Goal: Information Seeking & Learning: Check status

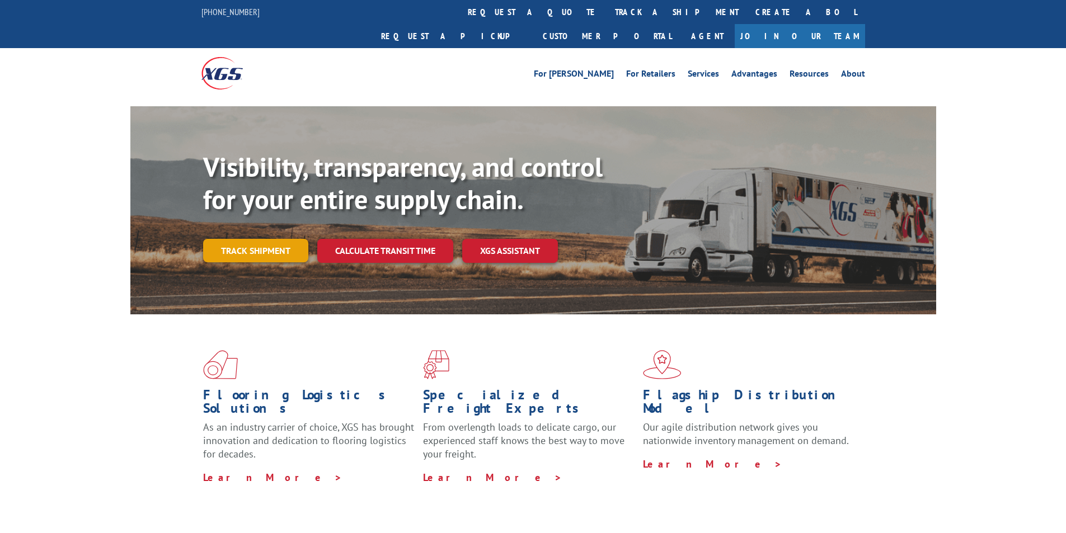
click at [261, 239] on link "Track shipment" at bounding box center [255, 250] width 105 height 23
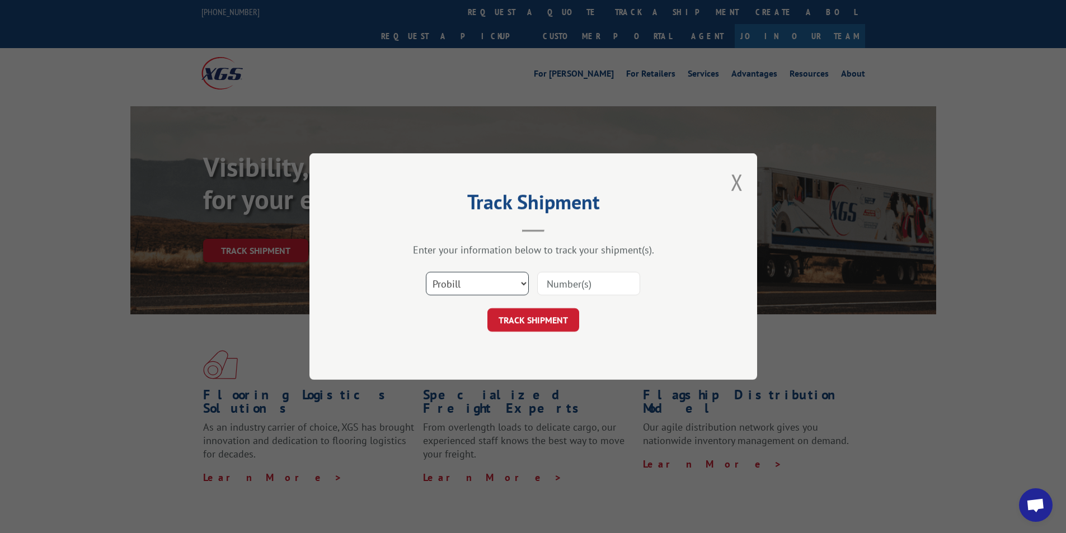
click at [491, 285] on select "Select category... Probill BOL PO" at bounding box center [477, 283] width 103 height 23
click at [565, 255] on div "Enter your information below to track your shipment(s)." at bounding box center [533, 249] width 336 height 13
paste input "17629407"
type input "17629407"
click at [574, 323] on button "TRACK SHIPMENT" at bounding box center [533, 319] width 92 height 23
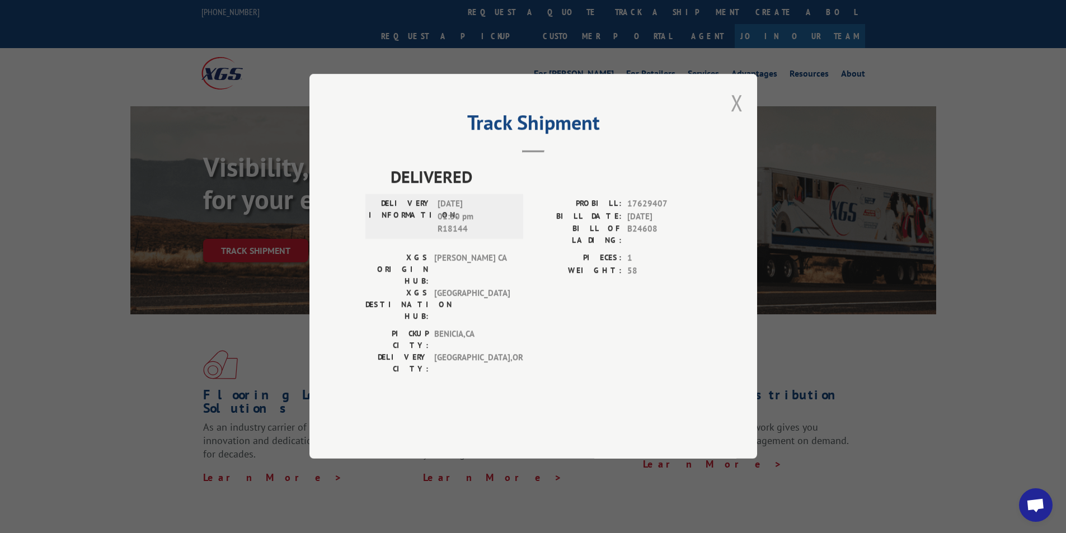
click at [737, 117] on button "Close modal" at bounding box center [737, 103] width 12 height 30
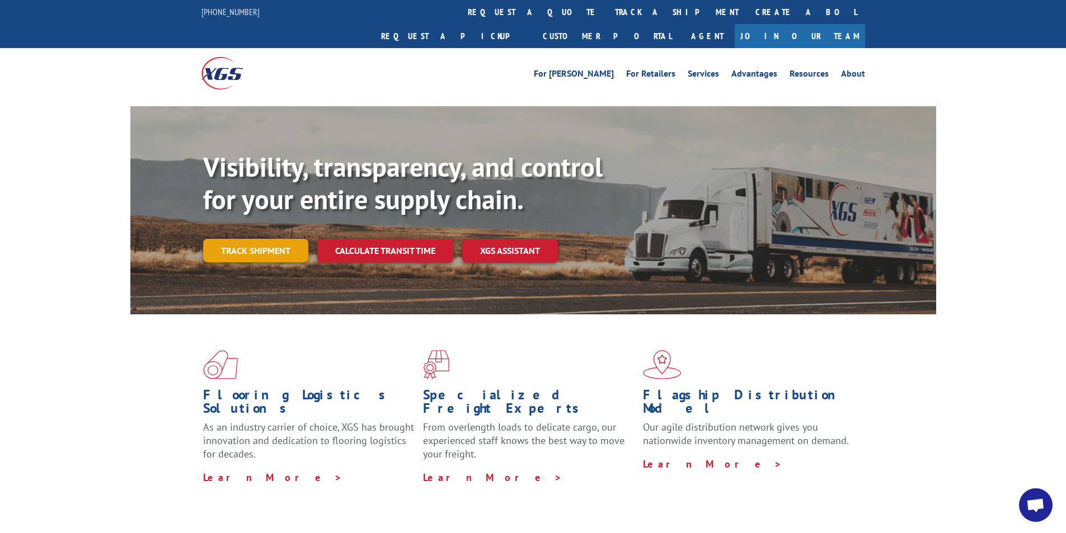
click at [267, 239] on link "Track shipment" at bounding box center [255, 250] width 105 height 23
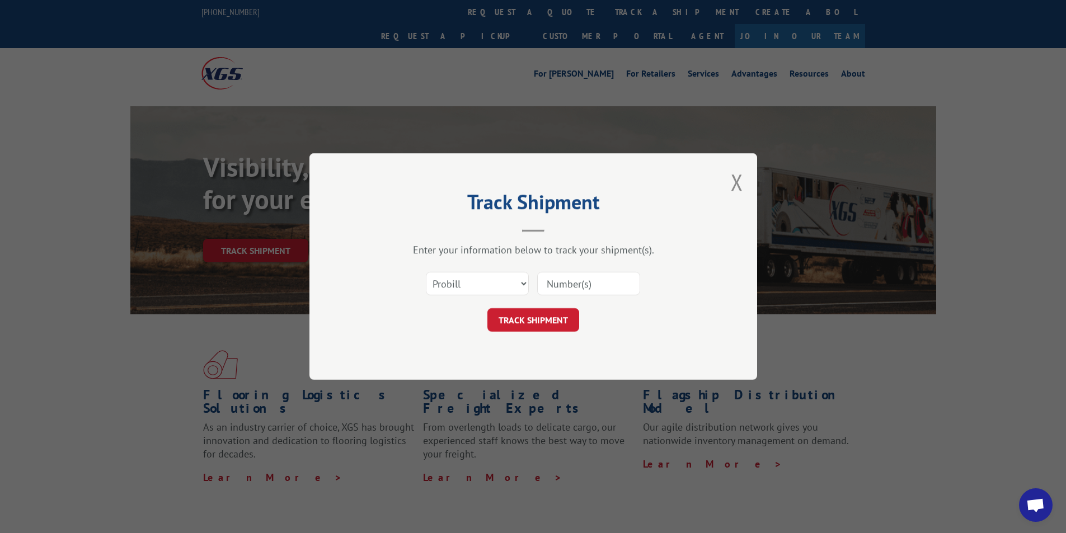
paste input "17636952"
type input "17636952"
click at [550, 324] on button "TRACK SHIPMENT" at bounding box center [533, 319] width 92 height 23
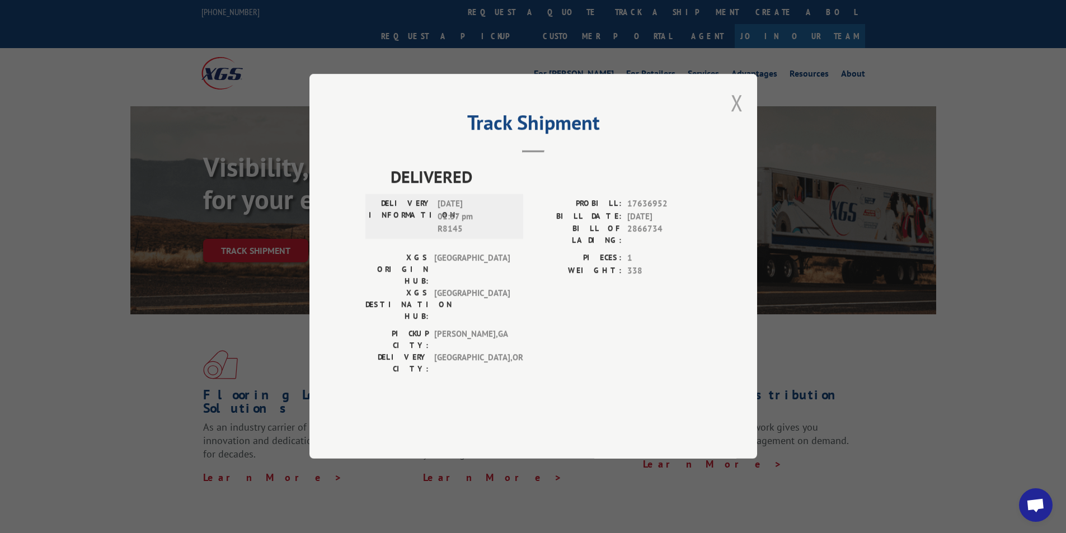
click at [734, 117] on button "Close modal" at bounding box center [737, 103] width 12 height 30
